Goal: Information Seeking & Learning: Learn about a topic

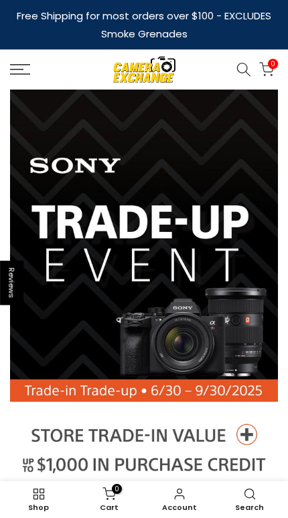
click at [37, 71] on link at bounding box center [40, 69] width 60 height 11
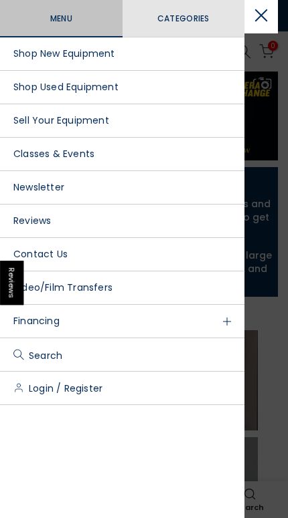
click at [41, 87] on link "Shop Used Equipment" at bounding box center [122, 87] width 244 height 33
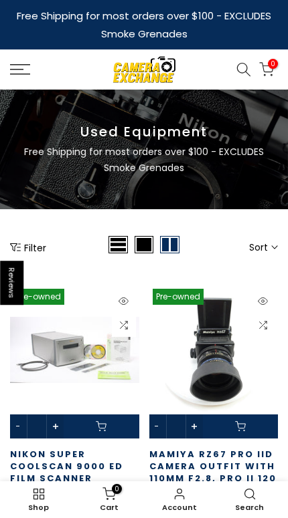
click at [33, 237] on div "Filter" at bounding box center [57, 247] width 95 height 23
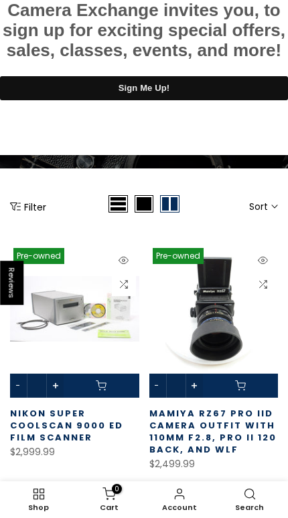
scroll to position [11, 0]
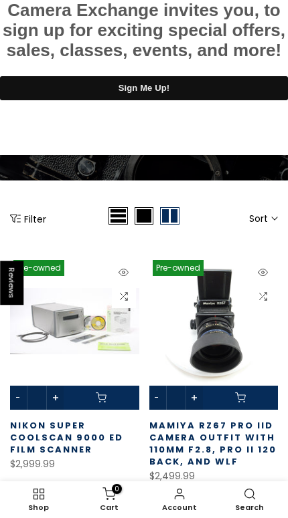
click at [26, 212] on button "Filter" at bounding box center [28, 218] width 36 height 13
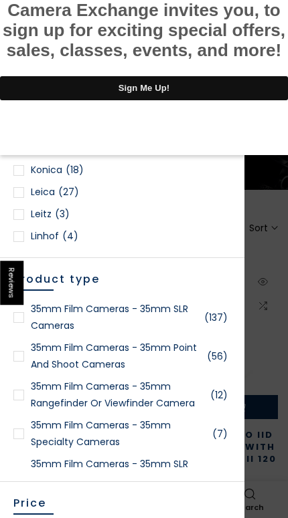
scroll to position [885, 0]
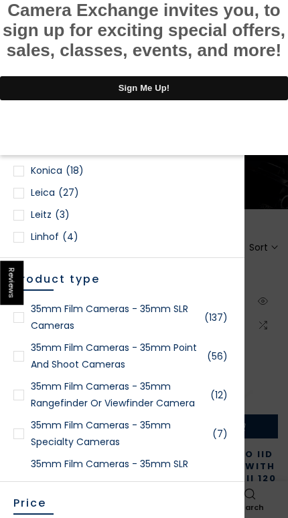
click at [16, 188] on div at bounding box center [18, 193] width 11 height 11
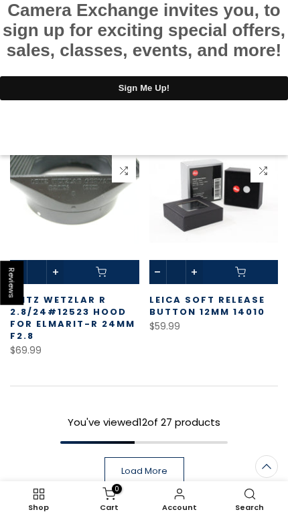
scroll to position [1472, 0]
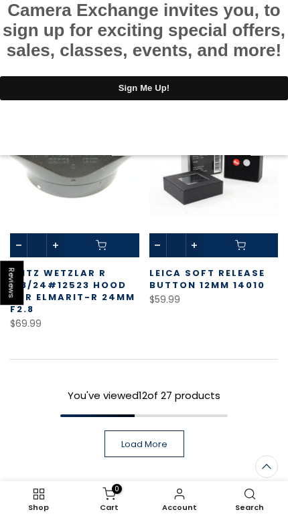
click at [126, 440] on span "Load More" at bounding box center [144, 444] width 46 height 9
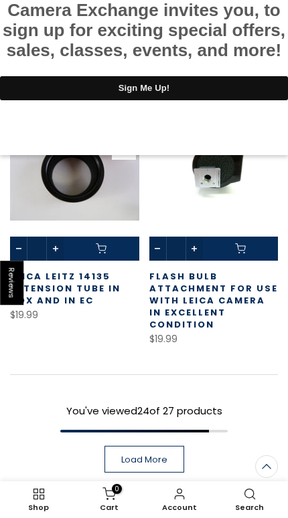
scroll to position [2869, 0]
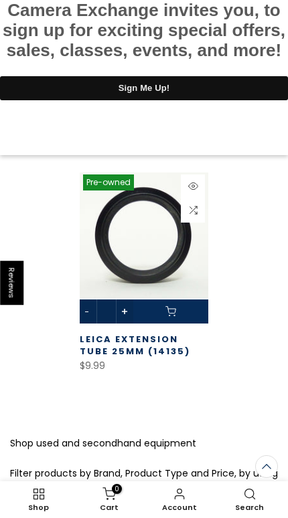
scroll to position [3355, 0]
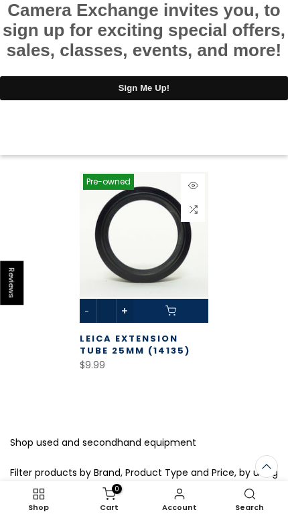
click at [269, 0] on div at bounding box center [144, 0] width 288 height 0
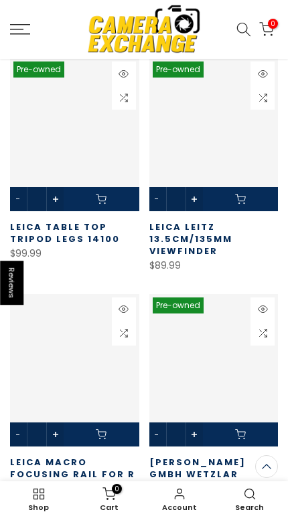
scroll to position [1472, 0]
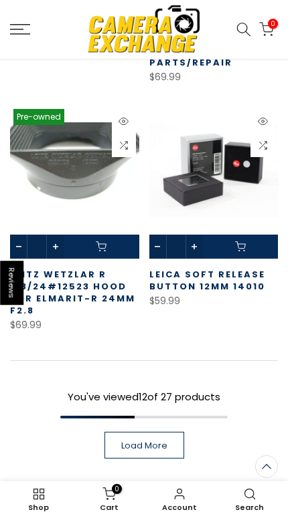
click at [14, 33] on icon at bounding box center [20, 29] width 20 height 11
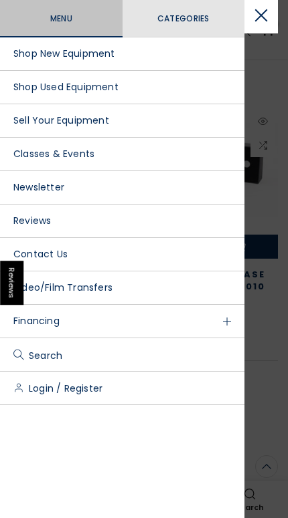
click at [252, 283] on div at bounding box center [144, 259] width 288 height 518
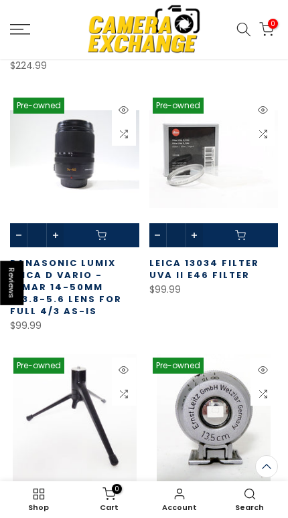
scroll to position [716, 0]
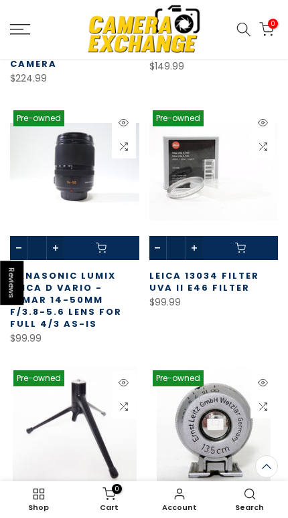
click at [15, 32] on icon at bounding box center [20, 29] width 20 height 11
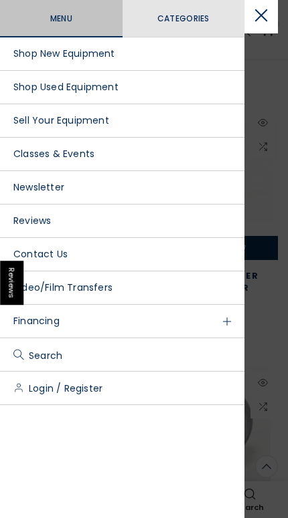
click at [47, 84] on link "Shop Used Equipment" at bounding box center [122, 87] width 244 height 33
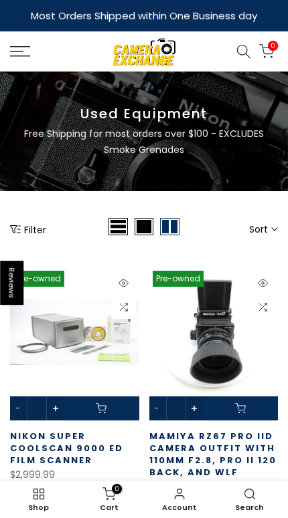
click at [23, 223] on button "Filter" at bounding box center [28, 229] width 36 height 13
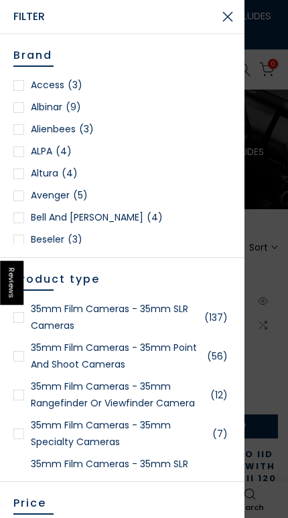
click at [23, 398] on div at bounding box center [18, 395] width 11 height 11
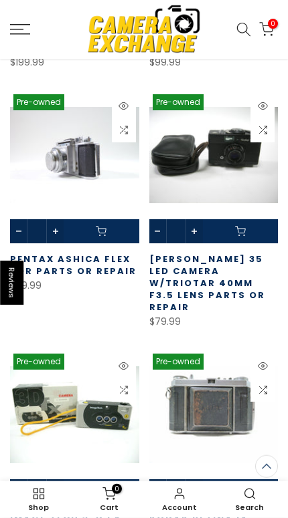
scroll to position [532, 0]
